Goal: Navigation & Orientation: Find specific page/section

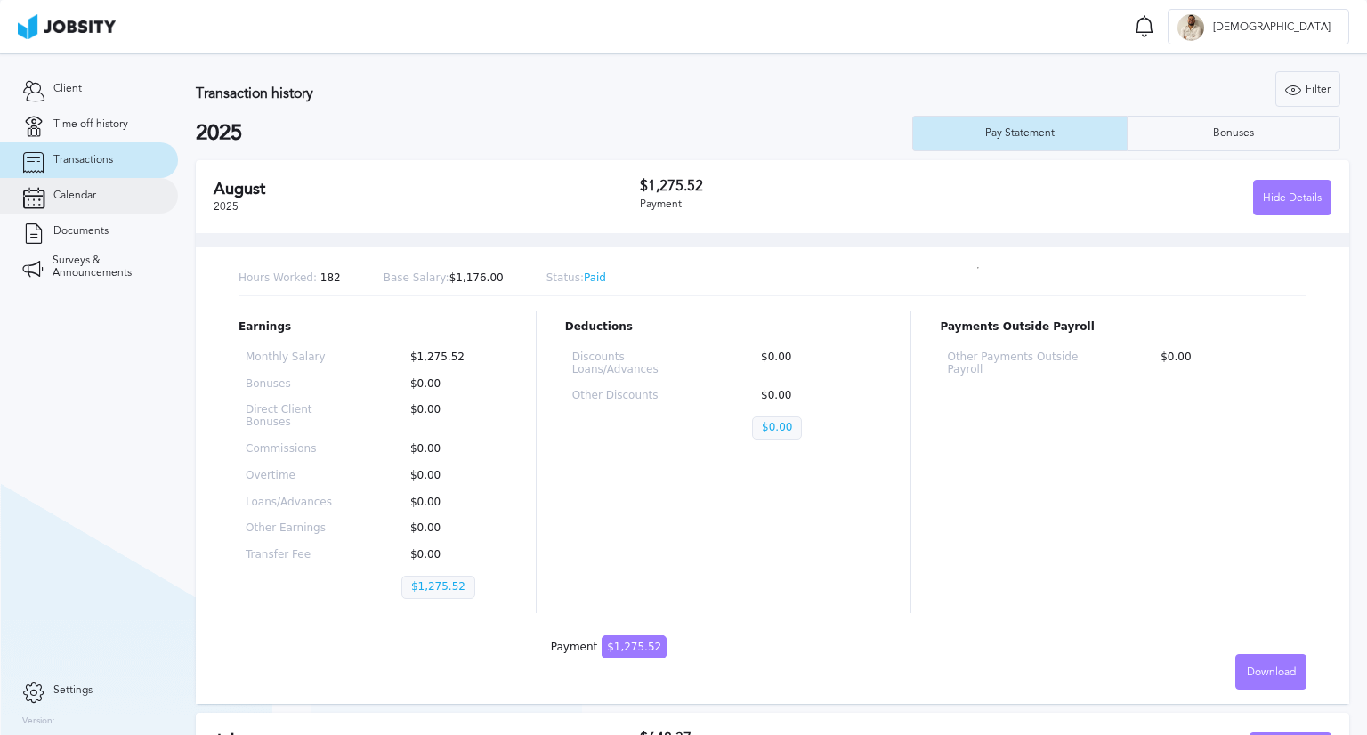
click at [85, 193] on span "Calendar" at bounding box center [74, 196] width 43 height 12
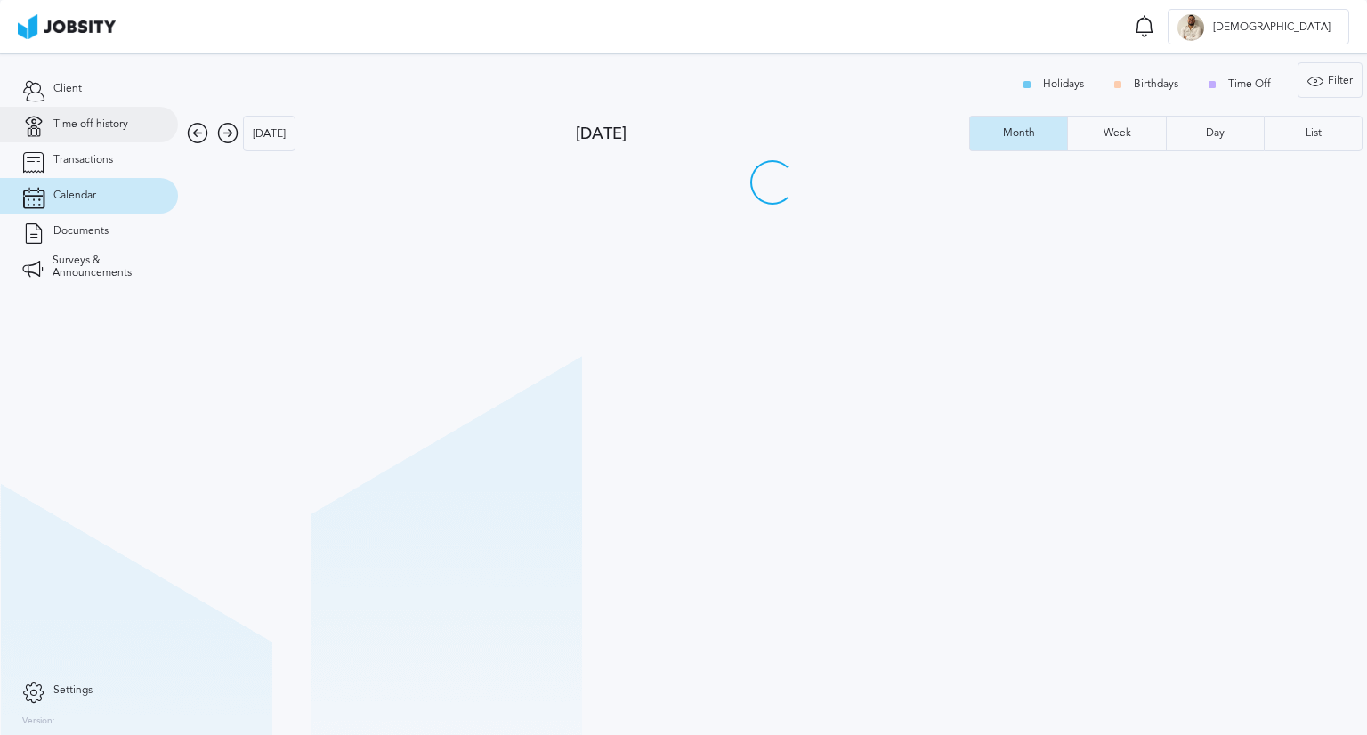
click at [84, 118] on span "Time off history" at bounding box center [90, 124] width 75 height 12
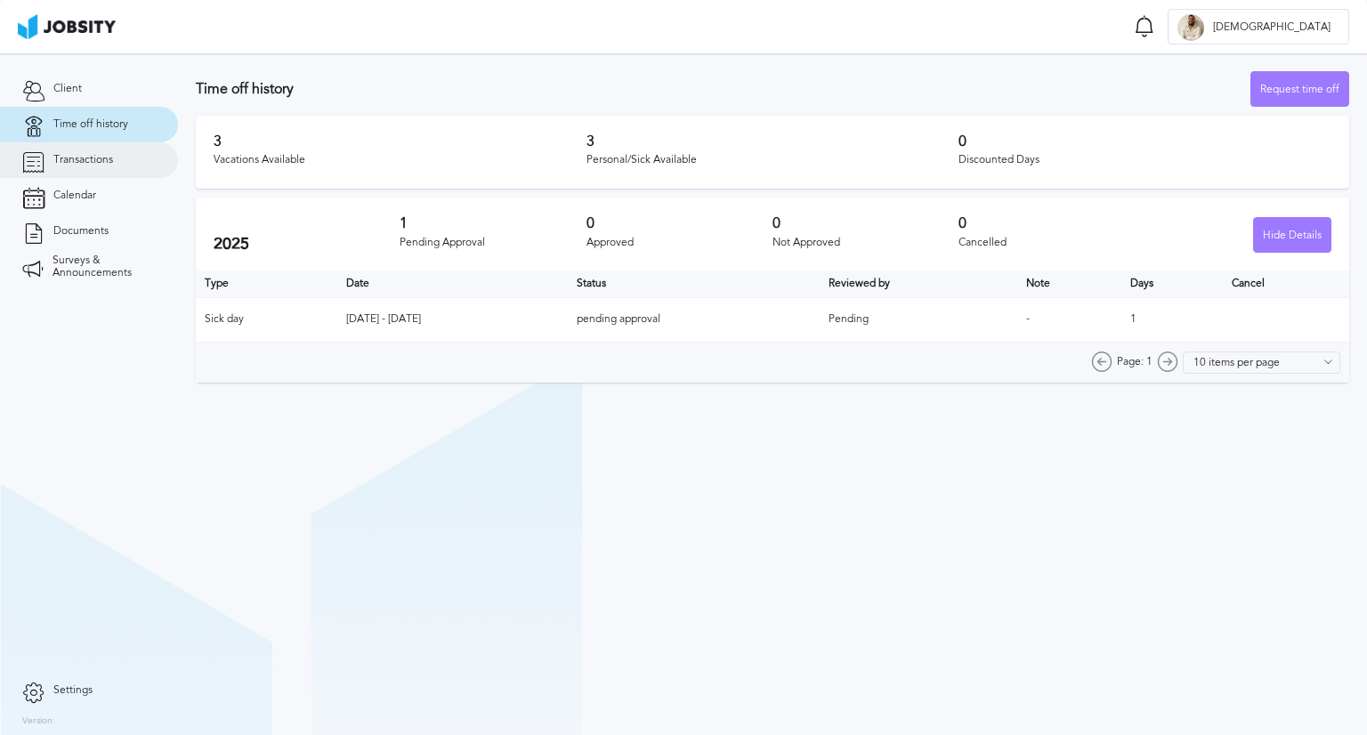
click at [77, 168] on link "Transactions" at bounding box center [89, 160] width 178 height 36
